Goal: Task Accomplishment & Management: Complete application form

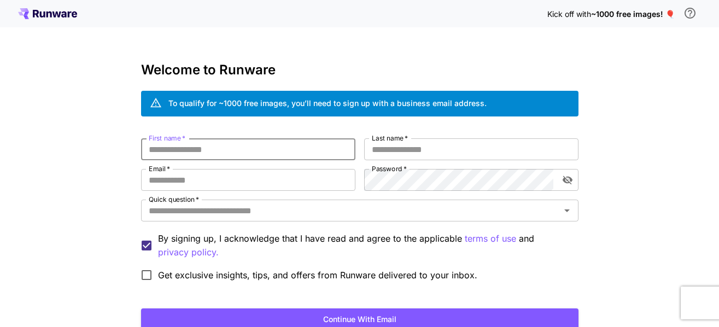
click at [256, 149] on input "First name   *" at bounding box center [248, 149] width 214 height 22
type input "*"
click at [375, 151] on input "Last name   *" at bounding box center [471, 149] width 214 height 22
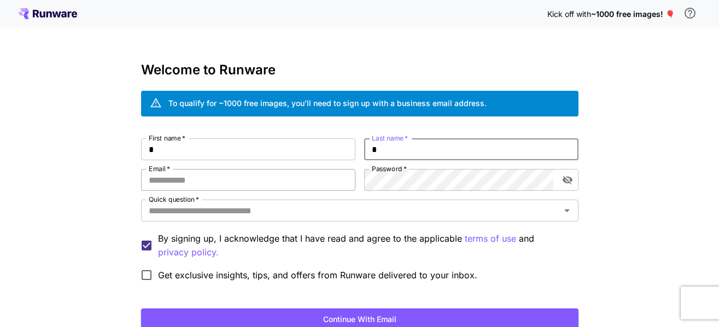
type input "*"
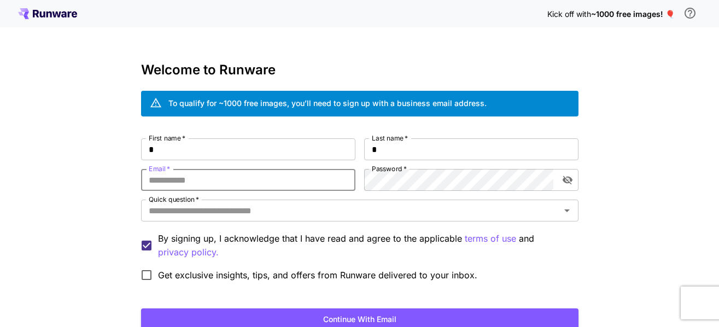
click at [226, 180] on input "Email   *" at bounding box center [248, 180] width 214 height 22
type input "**********"
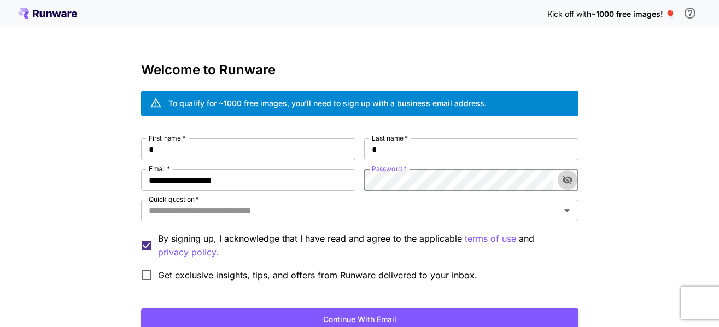
click at [565, 180] on icon "toggle password visibility" at bounding box center [567, 180] width 10 height 9
click at [423, 198] on div "**********" at bounding box center [359, 212] width 437 height 148
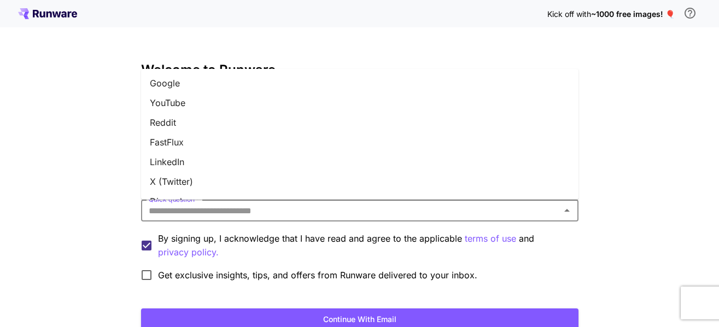
click at [414, 203] on input "Quick question   *" at bounding box center [350, 210] width 413 height 15
click at [193, 78] on li "Google" at bounding box center [359, 83] width 437 height 20
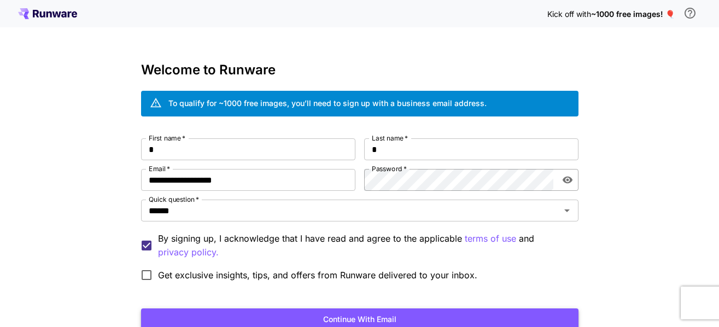
click at [362, 315] on button "Continue with email" at bounding box center [359, 319] width 437 height 22
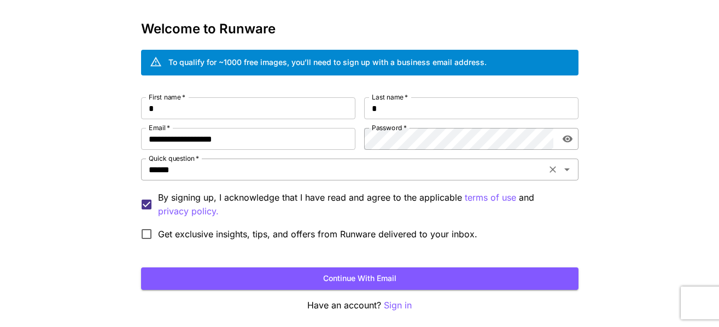
scroll to position [85, 0]
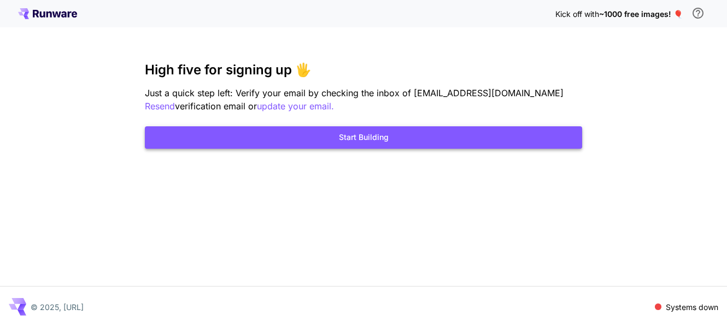
click at [385, 140] on button "Start Building" at bounding box center [363, 137] width 437 height 22
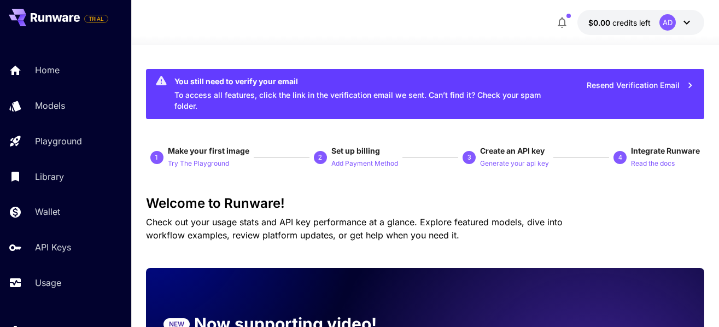
click at [689, 20] on icon at bounding box center [686, 22] width 13 height 13
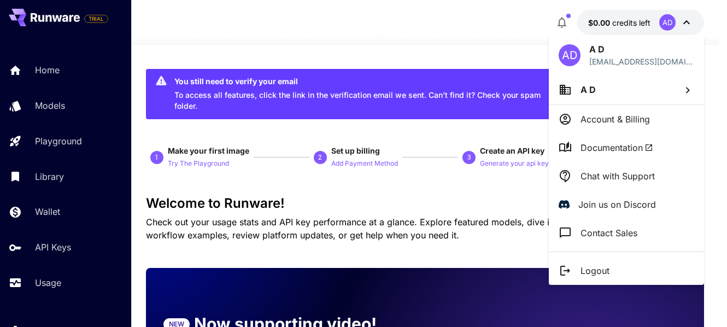
click at [368, 37] on div at bounding box center [363, 163] width 727 height 327
